Goal: Submit feedback/report problem: Submit feedback/report problem

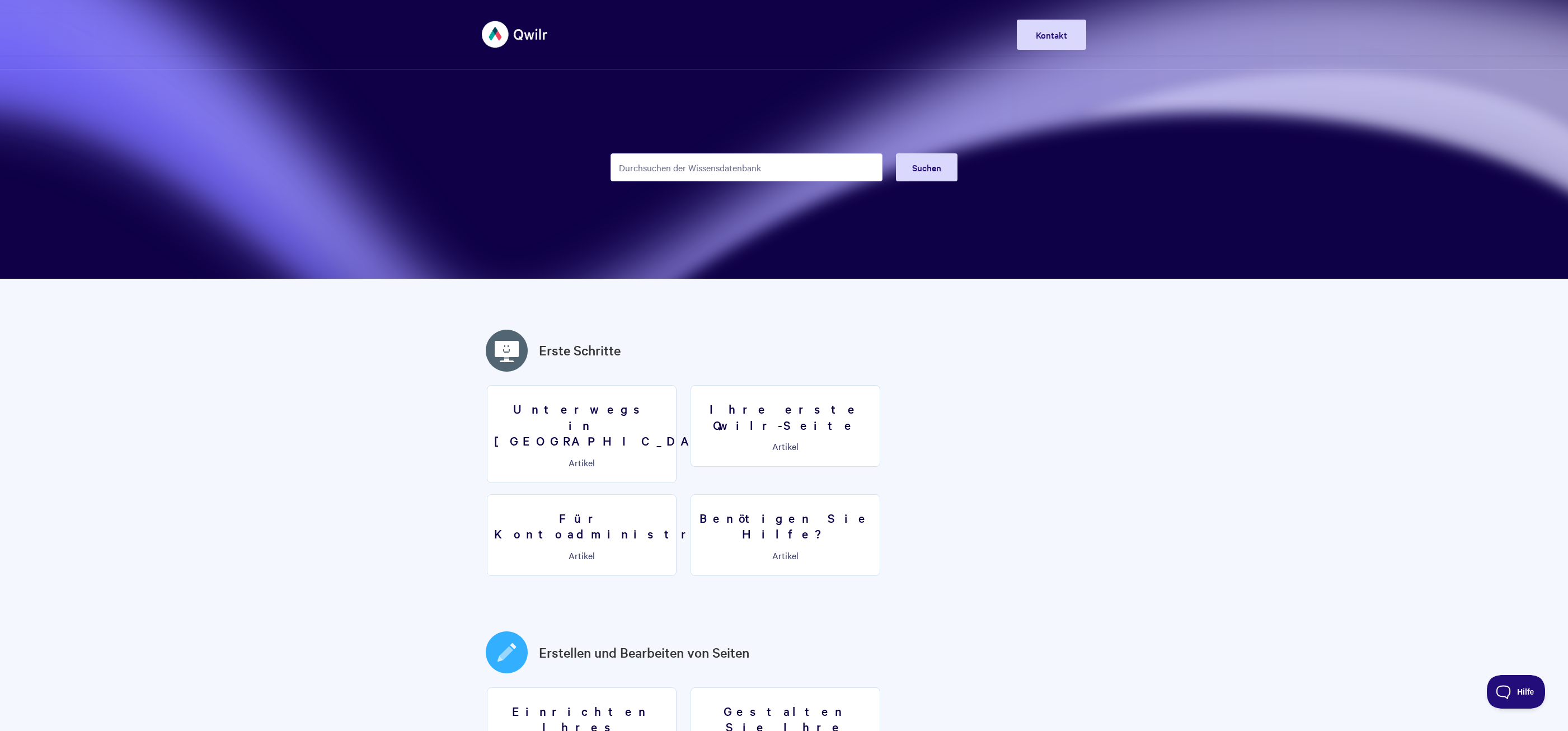
click at [496, 30] on img at bounding box center [515, 34] width 66 height 42
click at [1059, 31] on link "Kontakt" at bounding box center [1052, 35] width 70 height 30
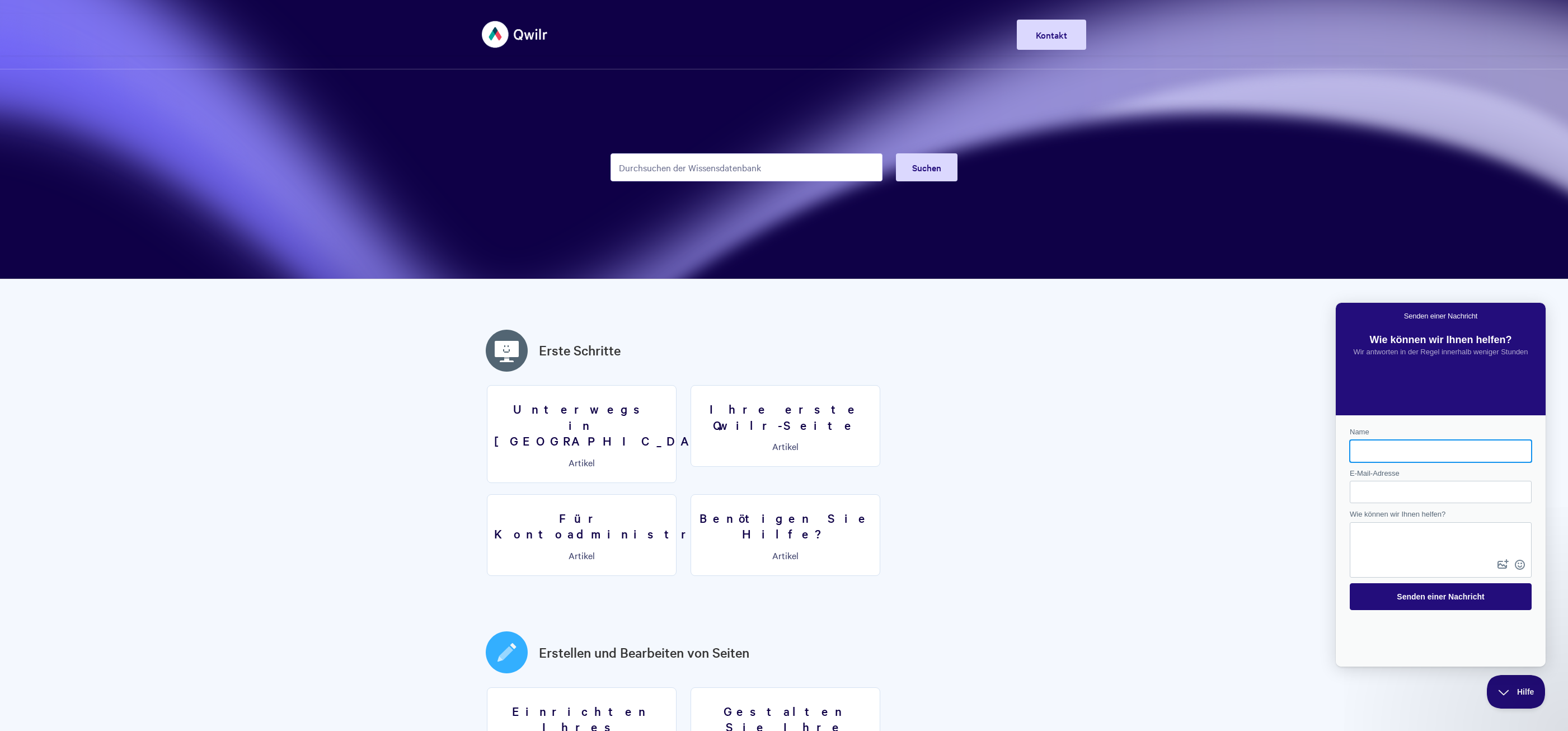
click at [1375, 448] on input "Name" at bounding box center [1441, 452] width 164 height 21
type input "[PERSON_NAME]"
click at [1373, 493] on input "E-Mail-Adresse" at bounding box center [1441, 492] width 164 height 21
type input "[EMAIL_ADDRESS][DOMAIN_NAME]"
click at [1390, 535] on textarea "Wie können wir Ihnen helfen?" at bounding box center [1441, 540] width 180 height 34
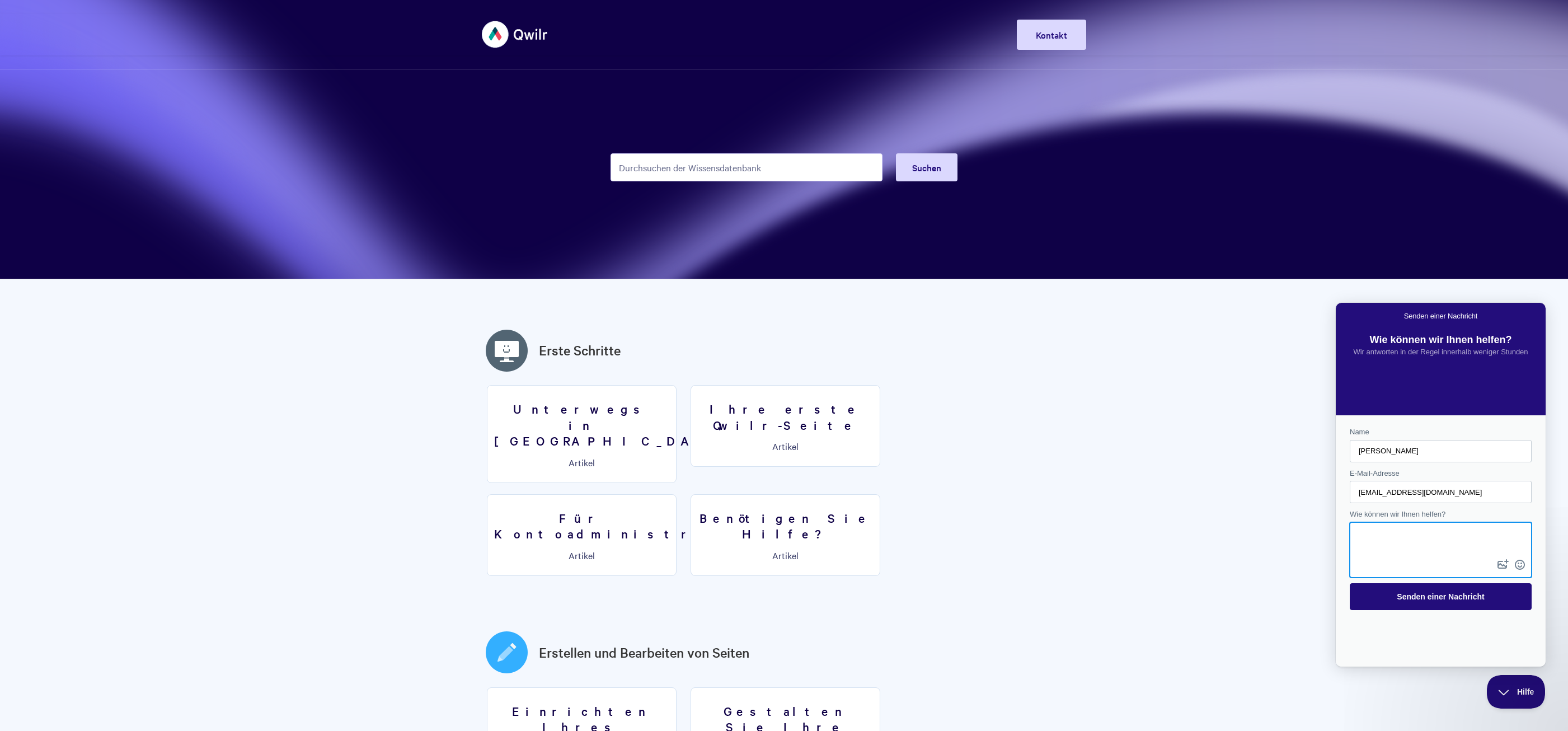
click at [1384, 532] on textarea "Wie können wir Ihnen helfen?" at bounding box center [1441, 540] width 180 height 34
paste textarea "Hello, I would like to cancel our trial version with immediate effect. Unfortun…"
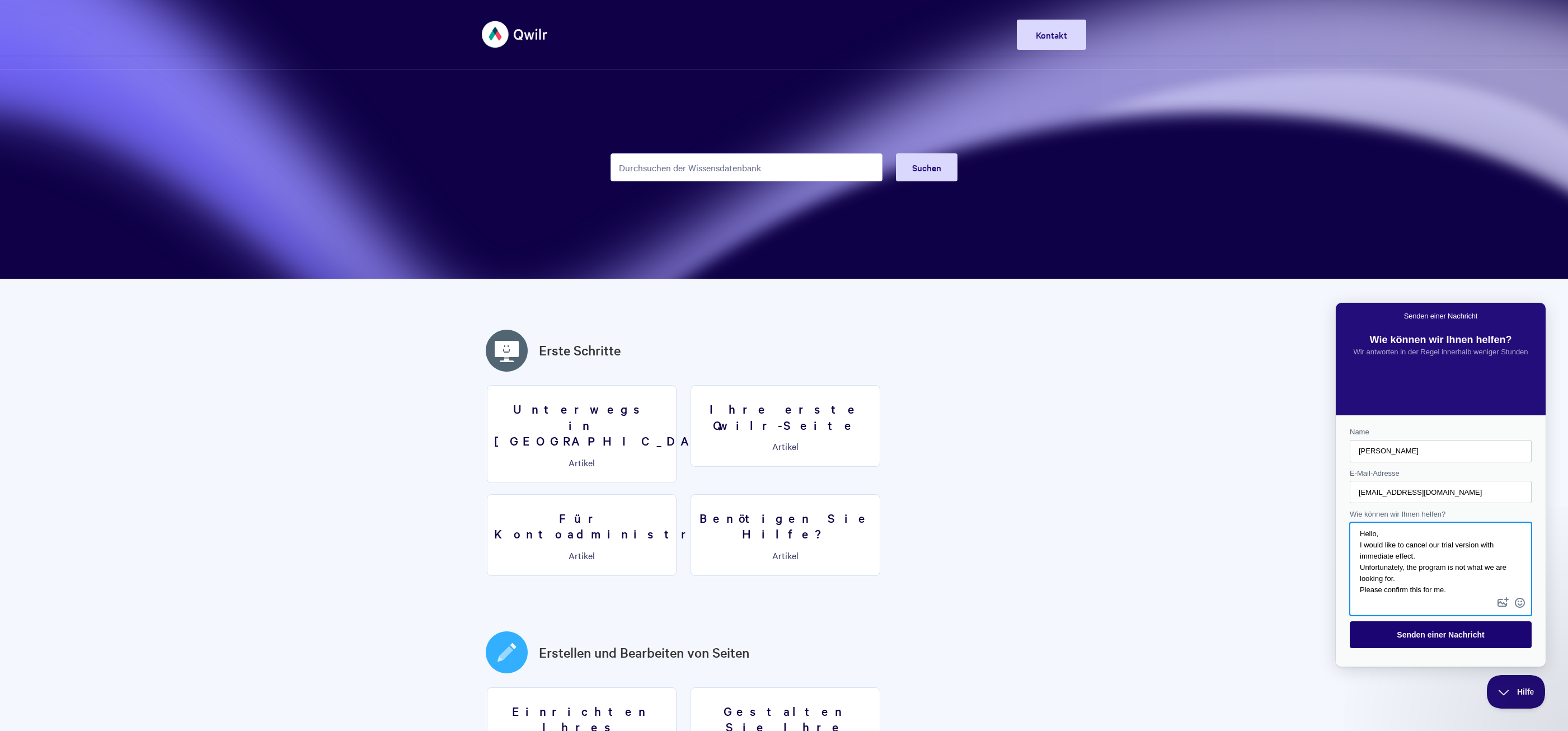
type textarea "Hello, I would like to cancel our trial version with immediate effect. Unfortun…"
click at [1398, 637] on span "Senden einer Nachricht" at bounding box center [1441, 634] width 158 height 26
